Goal: Check status: Check status

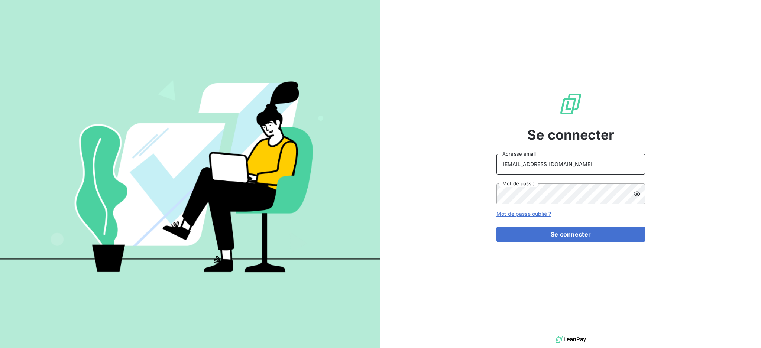
click at [560, 169] on input "[EMAIL_ADDRESS][DOMAIN_NAME]" at bounding box center [570, 164] width 149 height 21
type input "[EMAIL_ADDRESS][DOMAIN_NAME]"
click at [546, 232] on button "Se connecter" at bounding box center [570, 235] width 149 height 16
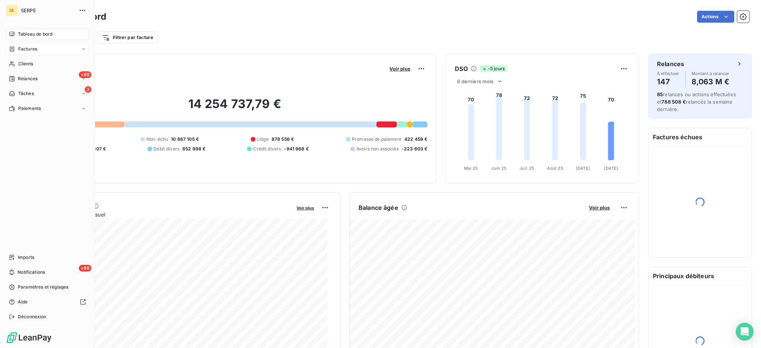
click at [34, 46] on span "Factures" at bounding box center [27, 49] width 19 height 7
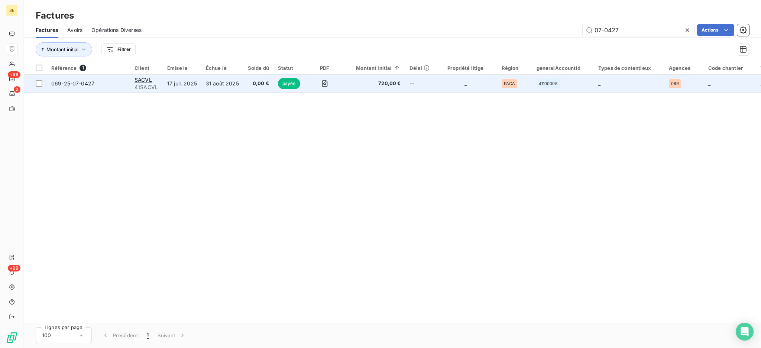
click at [195, 84] on td "17 juil. 2025" at bounding box center [182, 84] width 39 height 18
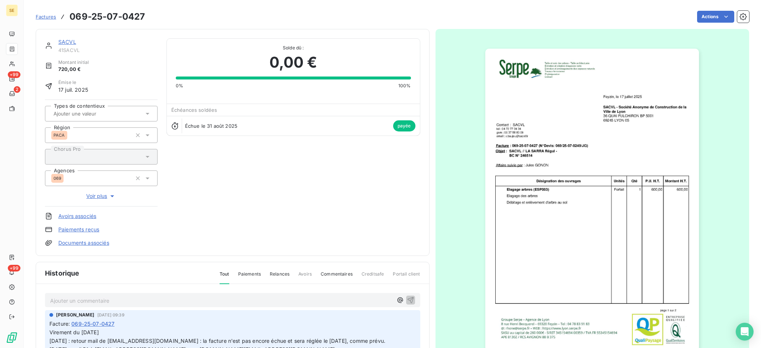
click at [67, 43] on link "SACVL" at bounding box center [67, 42] width 18 height 6
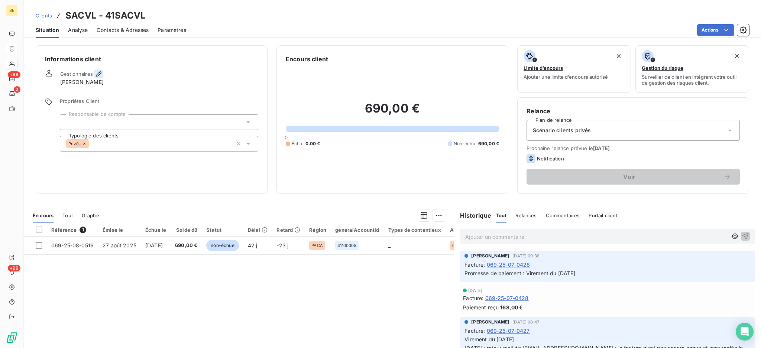
click at [97, 72] on icon "button" at bounding box center [98, 73] width 7 height 7
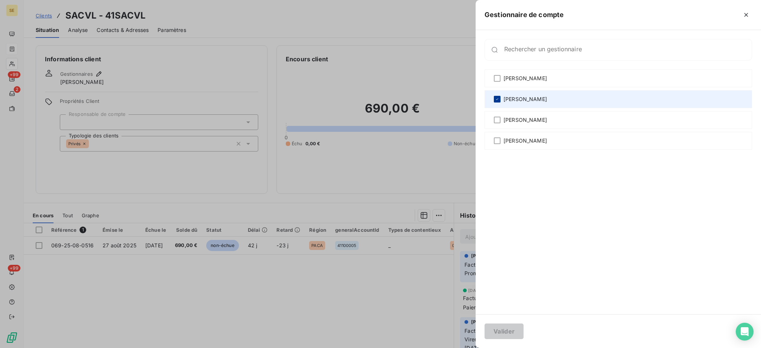
click at [496, 97] on icon at bounding box center [497, 99] width 4 height 4
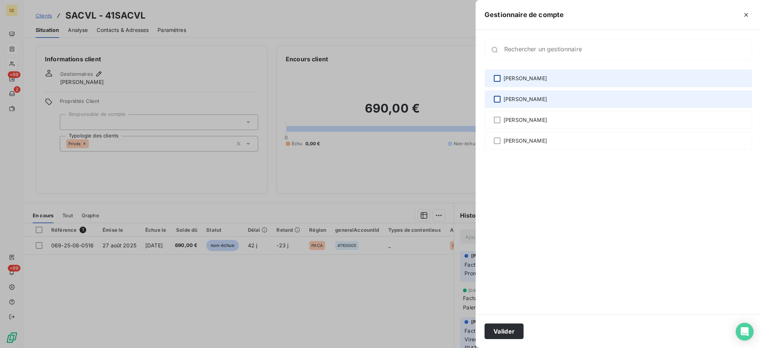
click at [498, 75] on div at bounding box center [497, 78] width 7 height 7
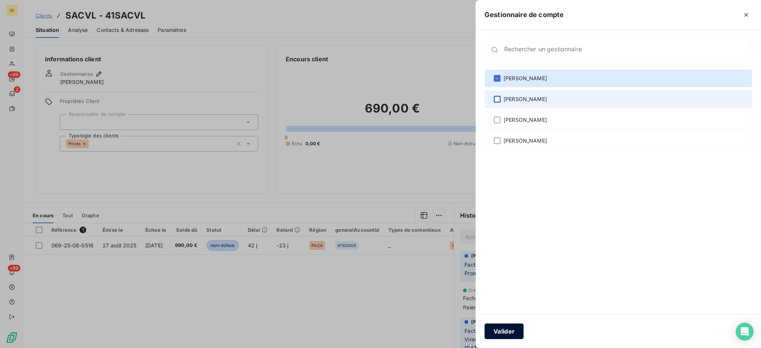
click at [501, 329] on button "Valider" at bounding box center [503, 332] width 39 height 16
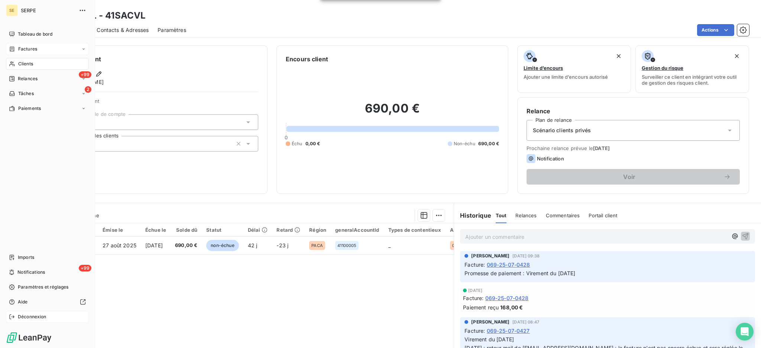
click at [36, 317] on span "Déconnexion" at bounding box center [32, 316] width 29 height 7
